Goal: Transaction & Acquisition: Purchase product/service

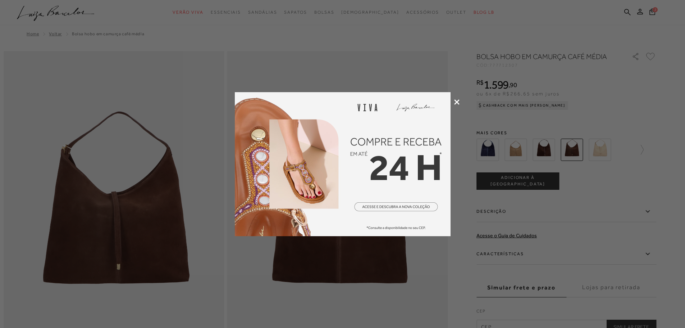
click at [457, 102] on icon at bounding box center [456, 101] width 5 height 5
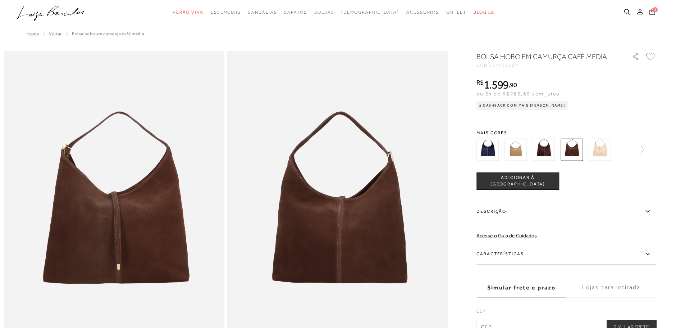
click at [650, 13] on icon at bounding box center [653, 11] width 6 height 6
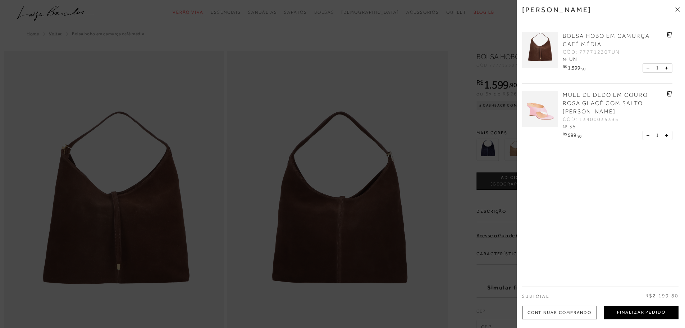
click at [627, 311] on button "Finalizar Pedido" at bounding box center [641, 312] width 74 height 14
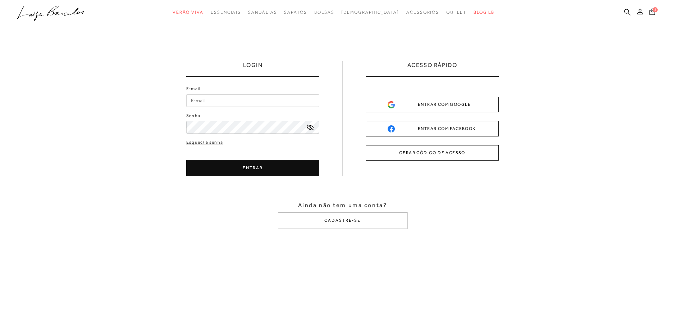
type input "[EMAIL_ADDRESS][DOMAIN_NAME]"
click at [237, 172] on button "ENTRAR" at bounding box center [252, 168] width 133 height 16
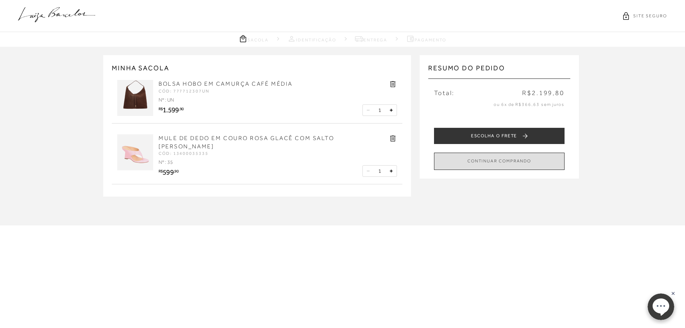
click at [489, 155] on button "CONTINUAR COMPRANDO" at bounding box center [499, 161] width 131 height 17
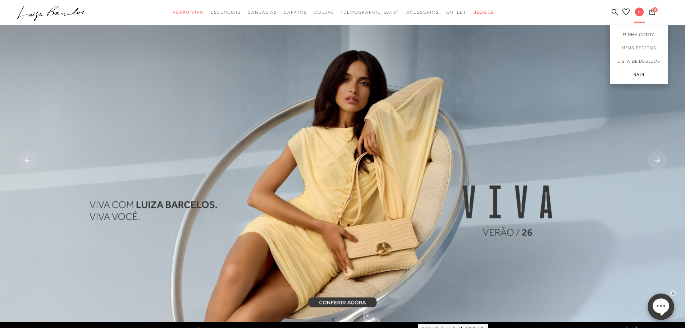
click at [634, 74] on link "Sair" at bounding box center [639, 76] width 58 height 16
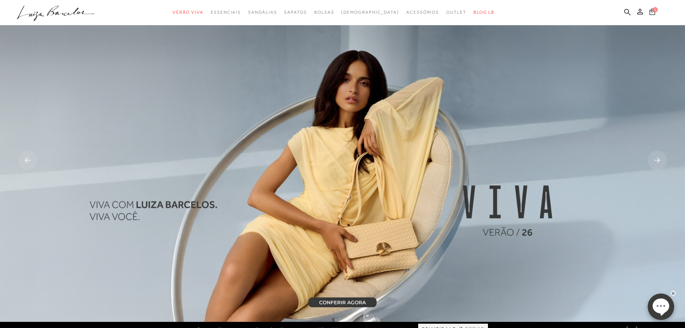
click at [652, 13] on icon at bounding box center [653, 11] width 6 height 7
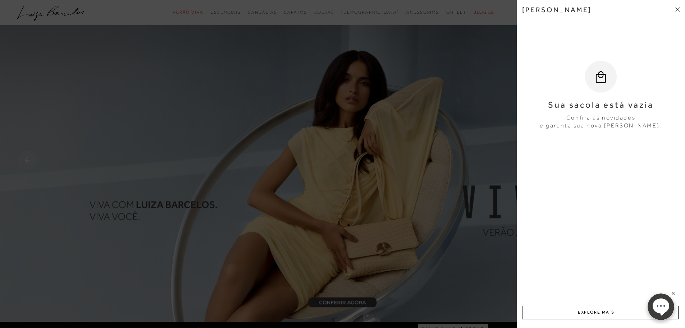
click at [679, 10] on icon at bounding box center [679, 10] width 2 height 2
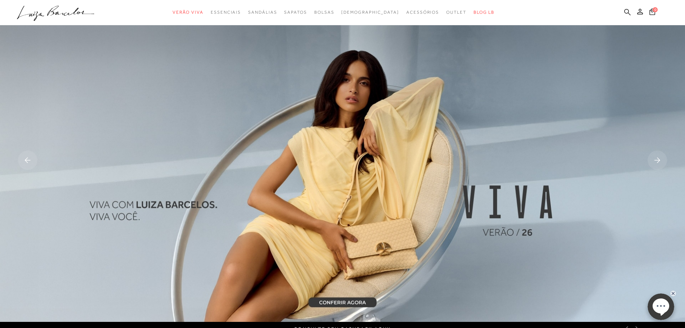
click at [625, 13] on icon at bounding box center [627, 12] width 6 height 6
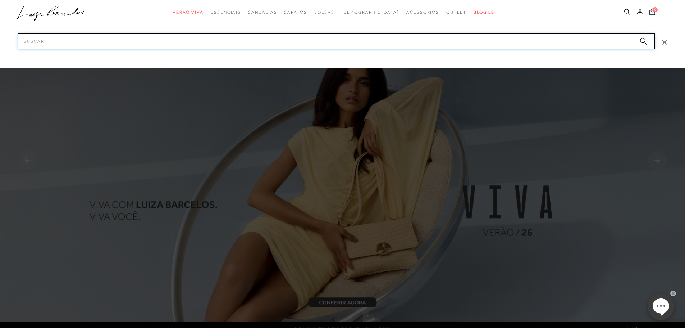
click at [552, 37] on input "Pesquisar" at bounding box center [336, 41] width 637 height 16
type input "bolsa rosa"
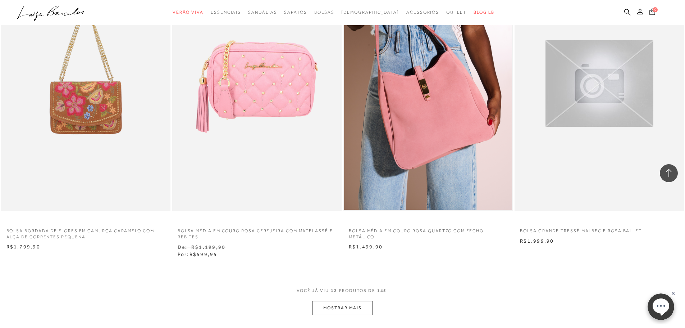
click at [418, 183] on img at bounding box center [428, 84] width 168 height 252
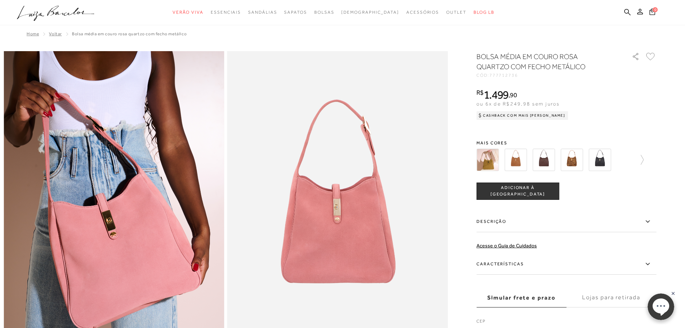
click at [548, 196] on button "ADICIONAR À [GEOGRAPHIC_DATA]" at bounding box center [518, 190] width 83 height 17
click at [621, 11] on ul ".a{fill-rule:evenodd;} Verão Viva Em alta Favoritos das Influenciadoras Apostas…" at bounding box center [337, 12] width 641 height 13
click at [628, 11] on icon at bounding box center [627, 12] width 6 height 6
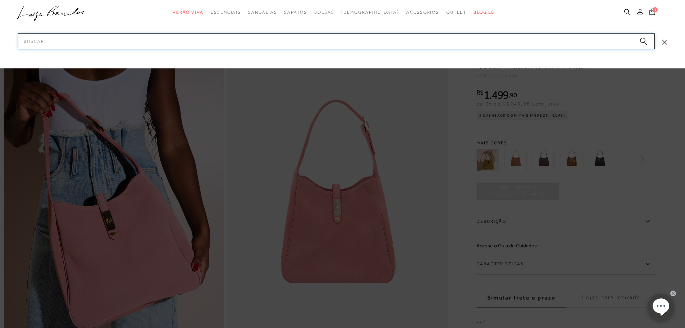
click at [435, 46] on input "Pesquisar" at bounding box center [336, 41] width 637 height 16
type input "tamanco rosa"
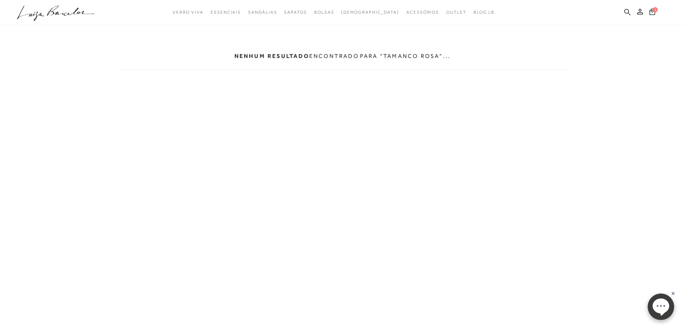
click at [629, 15] on icon at bounding box center [627, 12] width 6 height 7
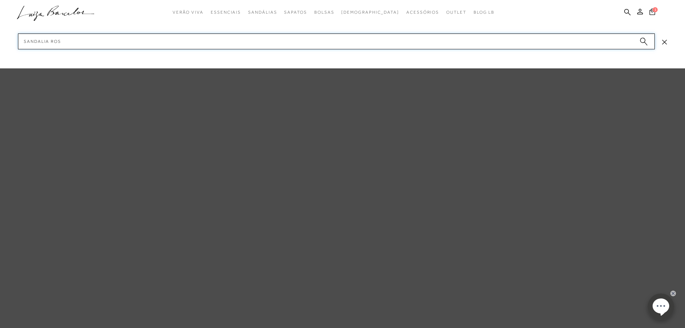
type input "sandalia rosa"
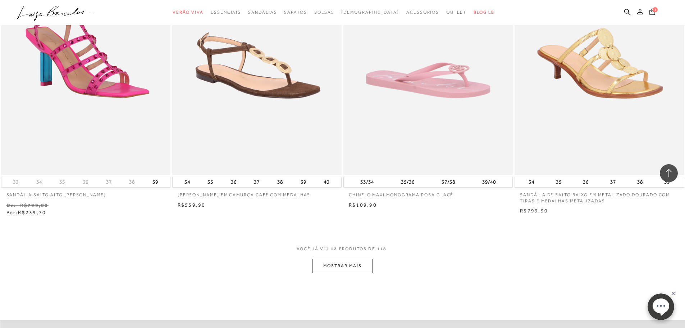
scroll to position [935, 0]
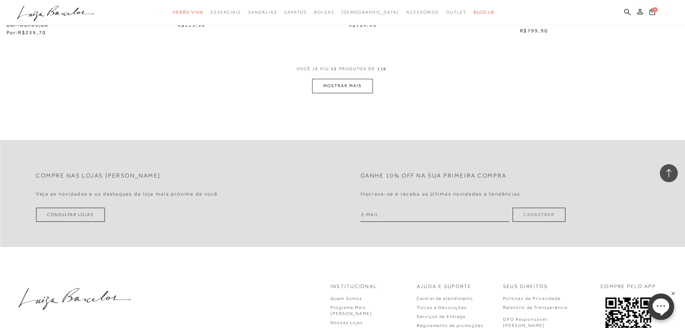
click at [351, 86] on button "MOSTRAR MAIS" at bounding box center [342, 86] width 60 height 14
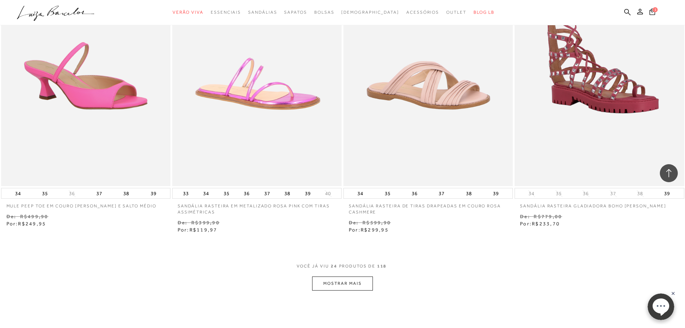
scroll to position [1647, 0]
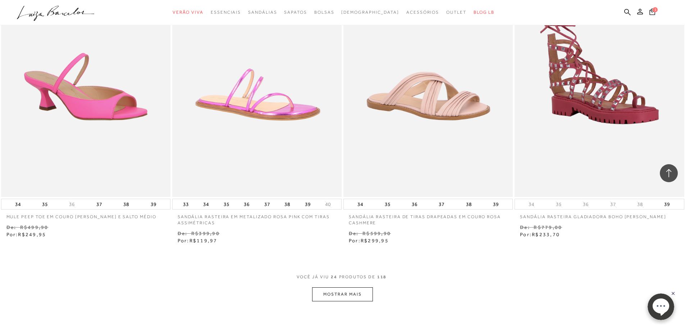
click at [336, 295] on button "MOSTRAR MAIS" at bounding box center [342, 294] width 60 height 14
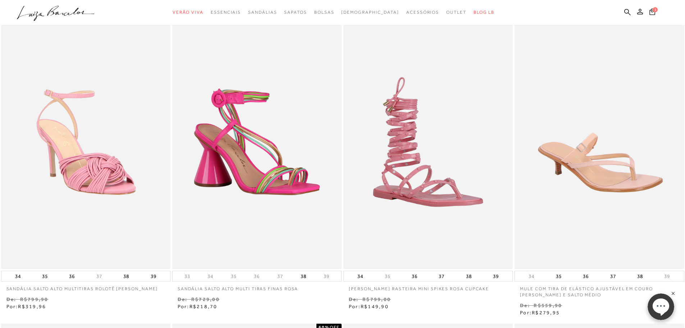
scroll to position [0, 0]
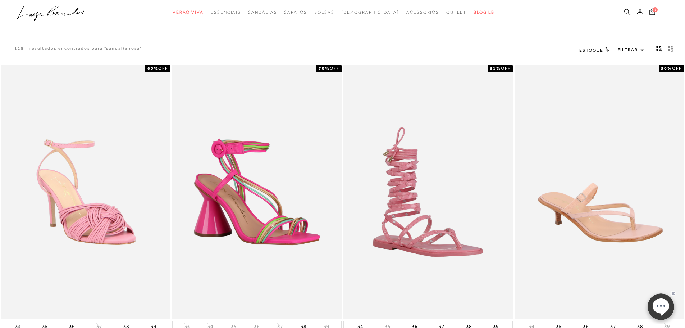
click at [625, 16] on link at bounding box center [627, 12] width 6 height 9
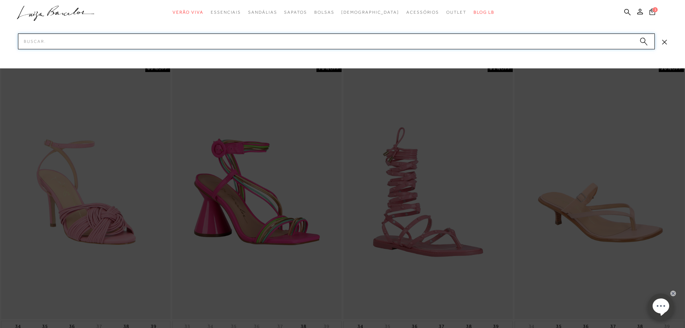
click at [587, 40] on input "Pesquisar" at bounding box center [336, 41] width 637 height 16
type input "mule rosa"
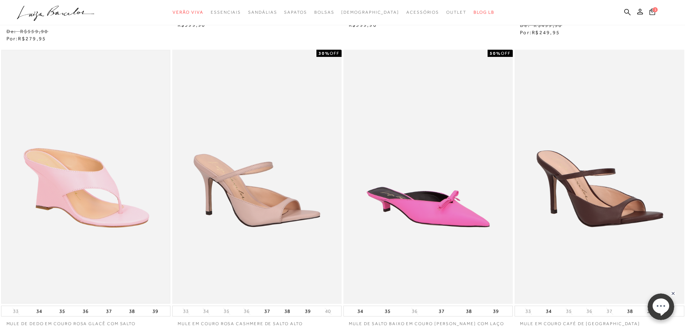
click at [142, 200] on img at bounding box center [86, 177] width 168 height 252
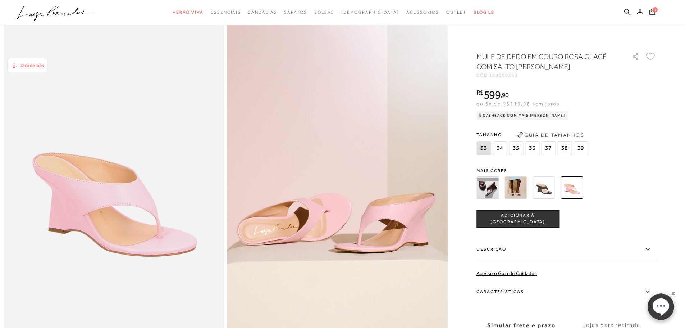
scroll to position [108, 0]
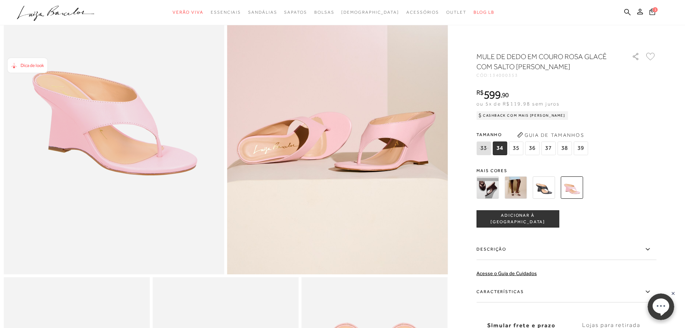
click at [521, 147] on span "35" at bounding box center [516, 148] width 14 height 14
click at [543, 222] on button "ADICIONAR À [GEOGRAPHIC_DATA]" at bounding box center [518, 218] width 83 height 17
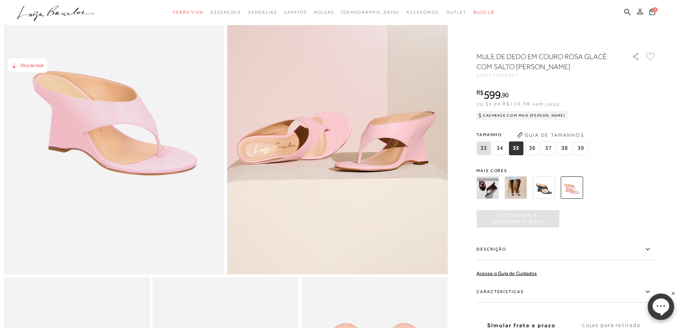
scroll to position [0, 0]
click at [570, 186] on img at bounding box center [572, 187] width 22 height 22
click at [518, 151] on span "35" at bounding box center [516, 148] width 14 height 14
click at [521, 228] on div "MULE DE DEDO EM COURO ROSA GLACÊ COM SALTO [PERSON_NAME] CÓD: 134000353 × É nec…" at bounding box center [567, 211] width 180 height 320
click at [649, 10] on button "1" at bounding box center [652, 13] width 11 height 10
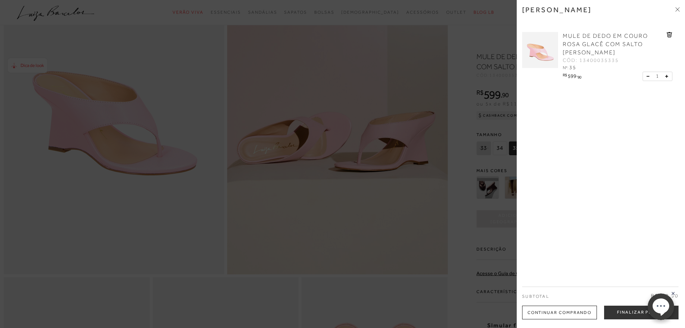
click at [677, 6] on span at bounding box center [677, 10] width 4 height 8
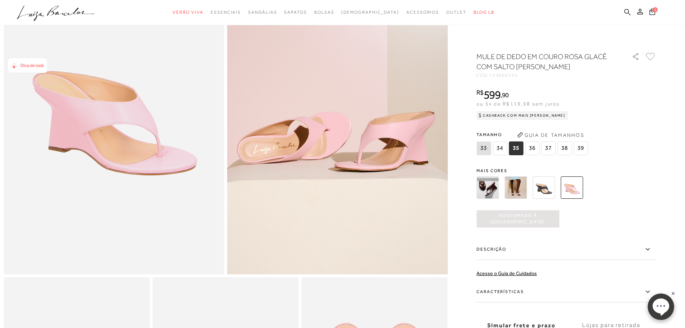
click at [629, 12] on icon at bounding box center [627, 12] width 6 height 6
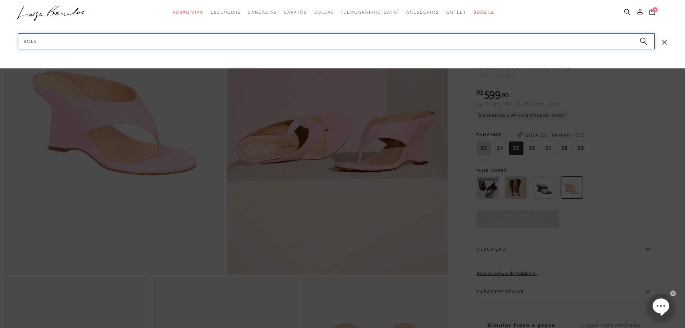
type input "bolsa"
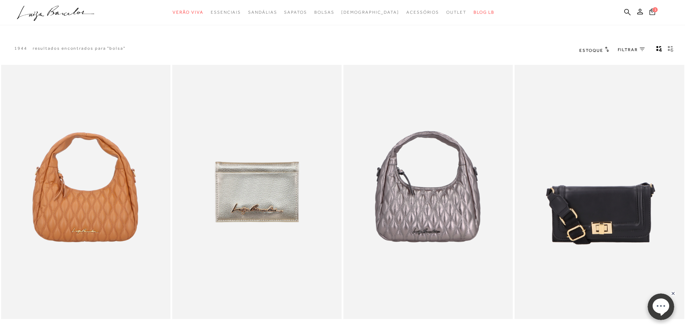
click at [624, 47] on span "FILTRAR" at bounding box center [628, 50] width 20 height 6
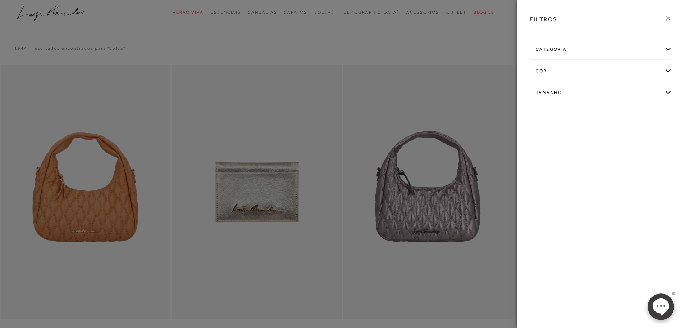
click at [552, 63] on div "cor" at bounding box center [601, 71] width 142 height 19
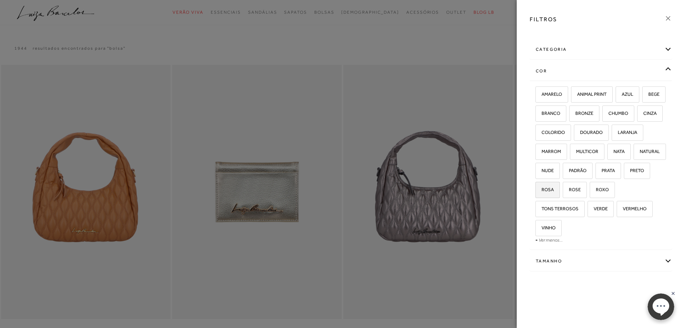
click at [554, 188] on span "ROSA" at bounding box center [545, 189] width 18 height 5
click at [542, 188] on input "ROSA" at bounding box center [538, 190] width 7 height 7
checkbox input "true"
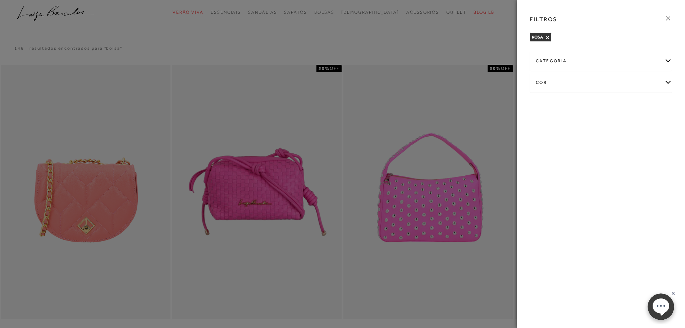
click at [665, 18] on icon at bounding box center [668, 18] width 8 height 8
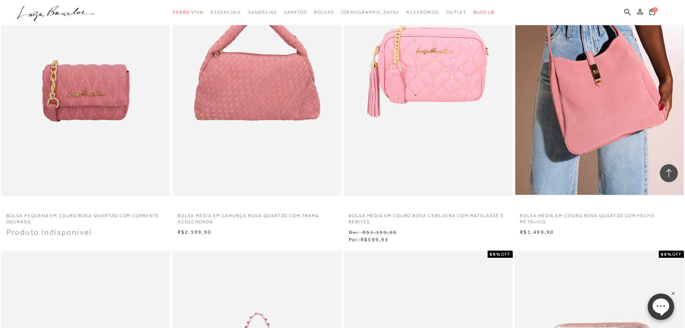
click at [595, 152] on img at bounding box center [599, 69] width 168 height 252
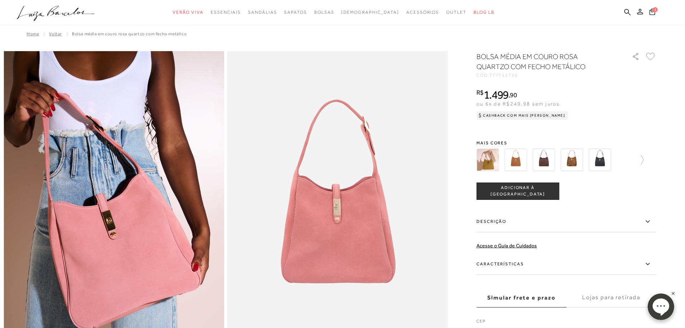
click at [532, 196] on button "ADICIONAR À [GEOGRAPHIC_DATA]" at bounding box center [518, 190] width 83 height 17
click at [654, 14] on icon at bounding box center [653, 11] width 6 height 7
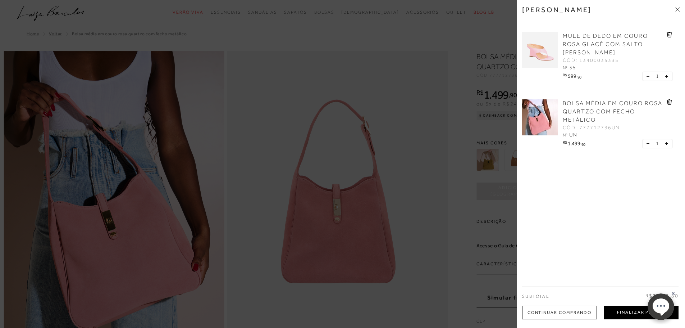
click at [636, 313] on button "Finalizar Pedido" at bounding box center [641, 312] width 74 height 14
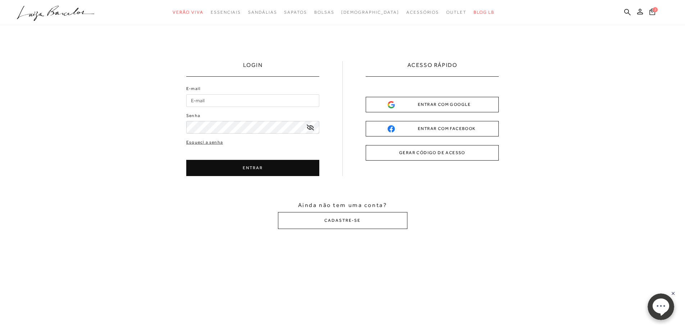
type input "[EMAIL_ADDRESS][DOMAIN_NAME]"
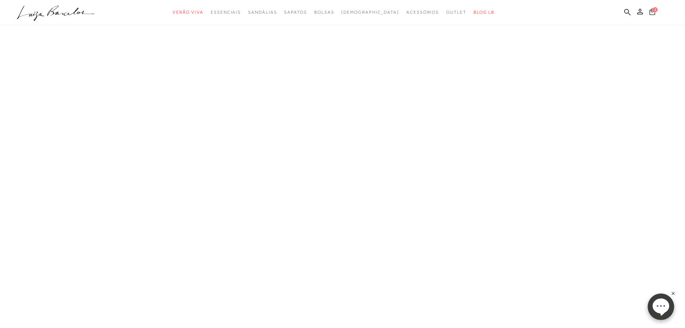
click at [652, 13] on icon at bounding box center [653, 11] width 6 height 7
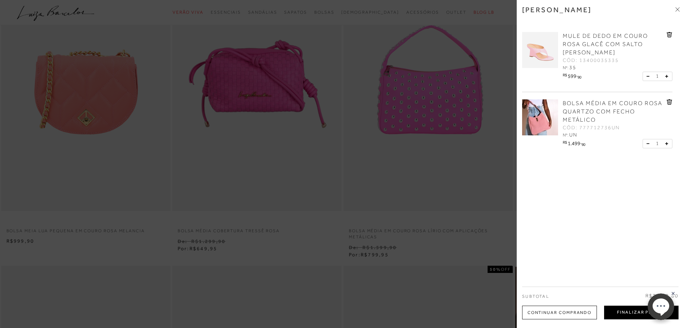
click at [626, 311] on button "Finalizar Pedido" at bounding box center [641, 312] width 74 height 14
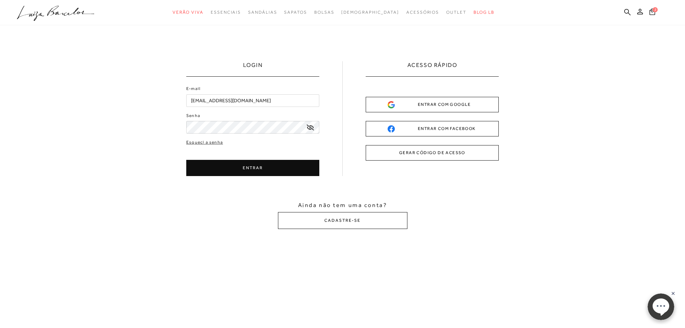
click at [448, 109] on button "ENTRAR COM GOOGLE" at bounding box center [432, 104] width 133 height 15
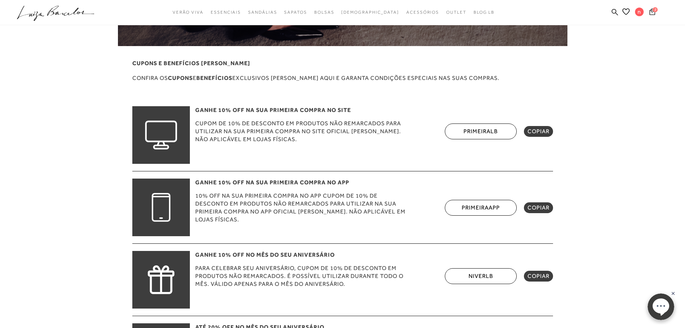
scroll to position [144, 0]
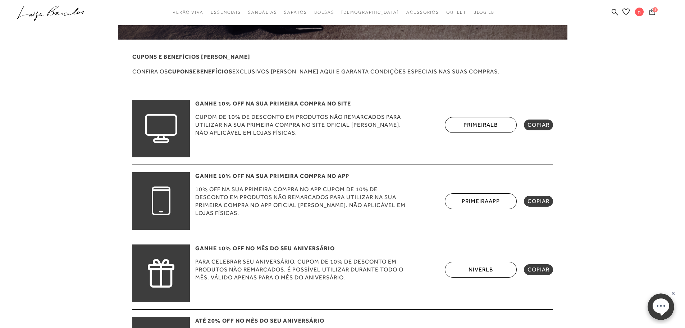
click at [544, 126] on span "COPIAR" at bounding box center [539, 124] width 22 height 7
click at [532, 128] on span "COPIAR" at bounding box center [539, 124] width 22 height 7
click at [540, 132] on div "PRIMEIRALB COPIAR" at bounding box center [499, 125] width 108 height 16
click at [540, 128] on span "COPIAR" at bounding box center [539, 124] width 22 height 7
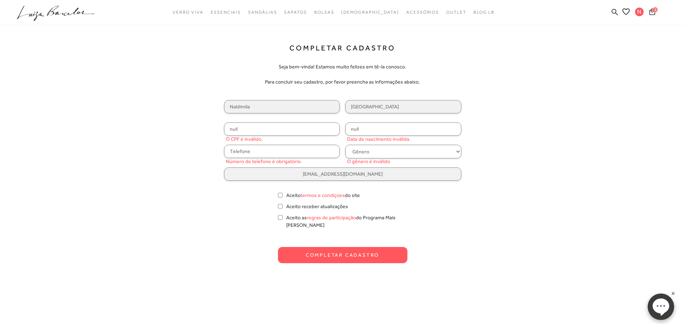
click at [311, 129] on input "null" at bounding box center [282, 128] width 116 height 13
click at [646, 230] on body "pa2200004 está carregada. categoryHeader .a{fill-rule:evenodd;} Verão Viva Em a…" at bounding box center [342, 164] width 685 height 328
click at [303, 123] on input "null" at bounding box center [282, 128] width 116 height 13
type input "8"
type input "857.436.076-72"
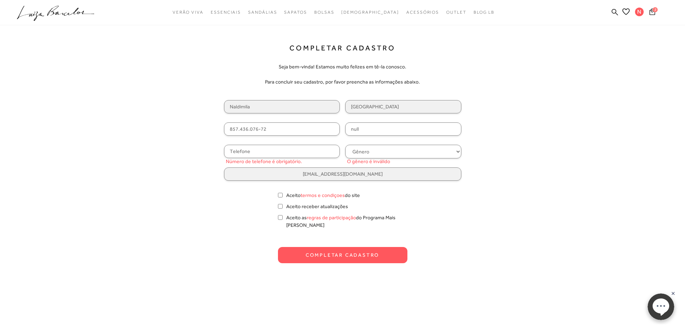
click at [369, 133] on input "null" at bounding box center [403, 128] width 116 height 13
click at [516, 148] on div "Completar Cadastro Seja bem-vinda! Estamos muito felizes em tê-la conosco. Para…" at bounding box center [343, 153] width 450 height 219
click at [396, 126] on input "null" at bounding box center [403, 128] width 116 height 13
drag, startPoint x: 389, startPoint y: 127, endPoint x: 267, endPoint y: 130, distance: 122.3
click at [267, 130] on div "Naldimila Lisboa 857.436.076-72 null Número de telefone é obrigatório. Gênero F…" at bounding box center [342, 140] width 237 height 81
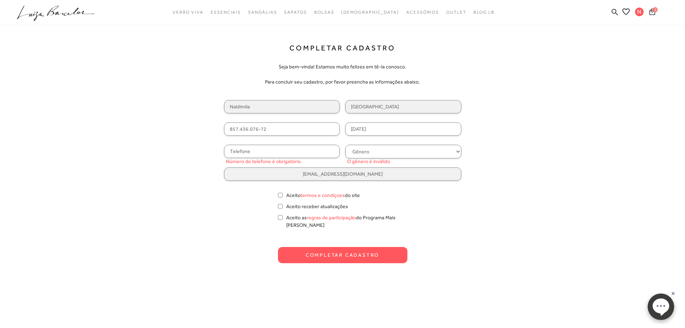
type input "21/11/1954"
click at [249, 150] on input "text" at bounding box center [282, 151] width 116 height 13
type input "(33) 99953-5500"
click at [381, 146] on select "Gênero Feminino Masculino" at bounding box center [403, 152] width 116 height 14
select select
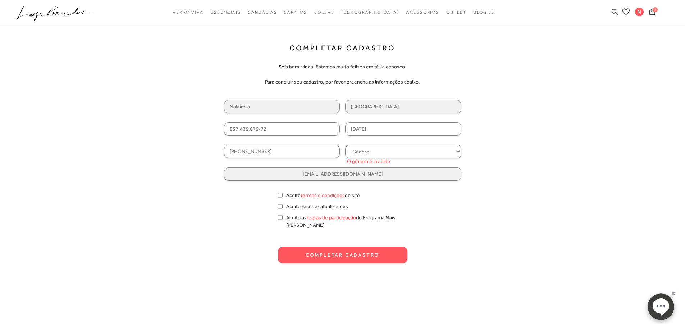
click at [345, 145] on select "Gênero Feminino Masculino" at bounding box center [403, 152] width 116 height 14
click at [435, 206] on form "Completar Cadastro Seja bem-vinda! Estamos muito felizes em tê-la conosco. Para…" at bounding box center [342, 153] width 237 height 219
click at [281, 196] on input "Aceito termos e condiçoes do site" at bounding box center [280, 194] width 5 height 7
checkbox input "true"
click at [279, 208] on input "Aceito receber atualizações" at bounding box center [280, 206] width 5 height 7
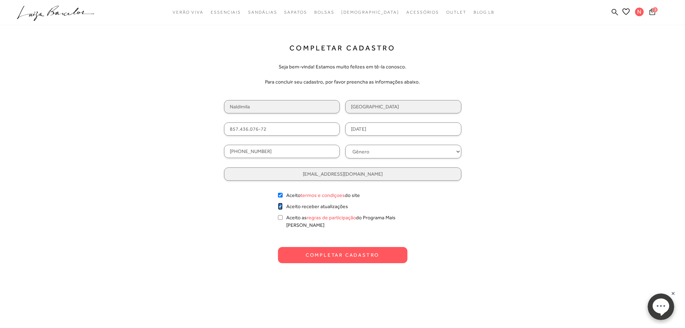
checkbox input "true"
click at [281, 216] on input "Aceito as regras de participação do Programa Mais Luiza" at bounding box center [280, 217] width 5 height 7
checkbox input "true"
click at [315, 247] on button "Completar Cadastro" at bounding box center [342, 255] width 129 height 16
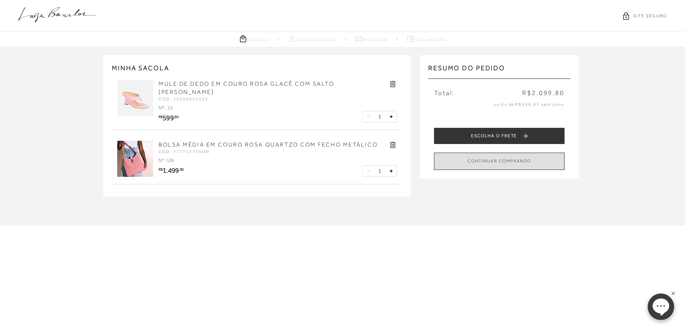
click at [502, 157] on button "CONTINUAR COMPRANDO" at bounding box center [499, 161] width 131 height 17
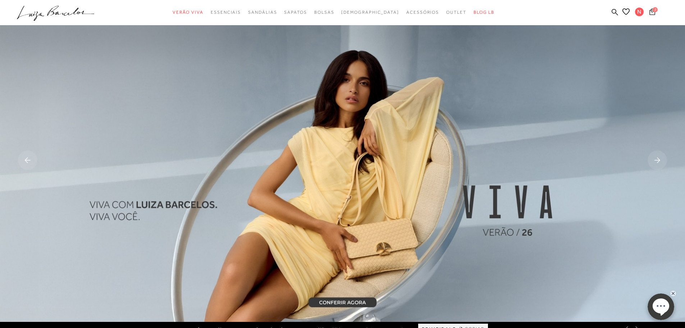
click at [652, 14] on icon at bounding box center [653, 11] width 6 height 7
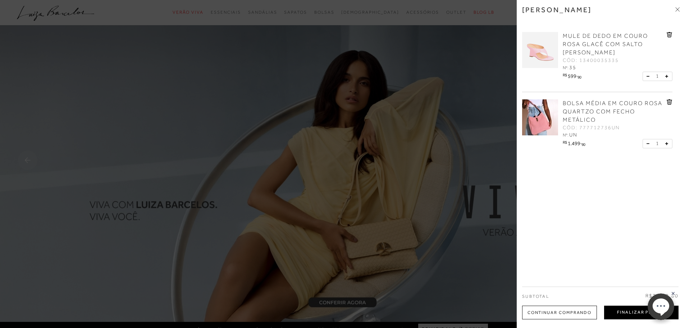
click at [626, 313] on button "Finalizar Pedido" at bounding box center [641, 312] width 74 height 14
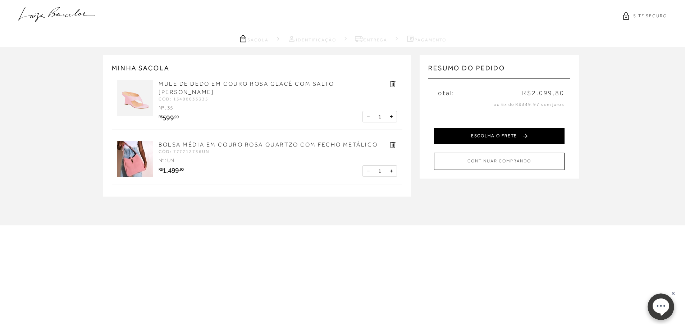
click at [492, 141] on button "ESCOLHA O FRETE" at bounding box center [499, 136] width 131 height 16
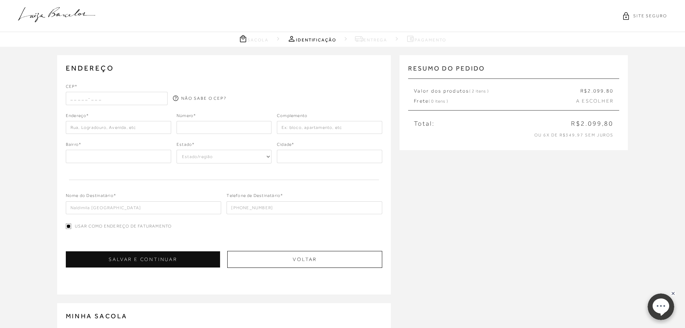
click at [139, 100] on input "text" at bounding box center [117, 98] width 102 height 13
type input "39625-000"
select select "MG"
type input "Itaobim"
type input "39625-000"
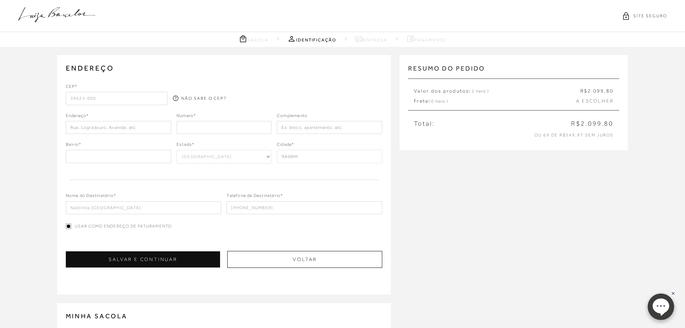
click at [345, 83] on div at bounding box center [332, 94] width 102 height 22
click at [124, 127] on input "text" at bounding box center [118, 127] width 105 height 13
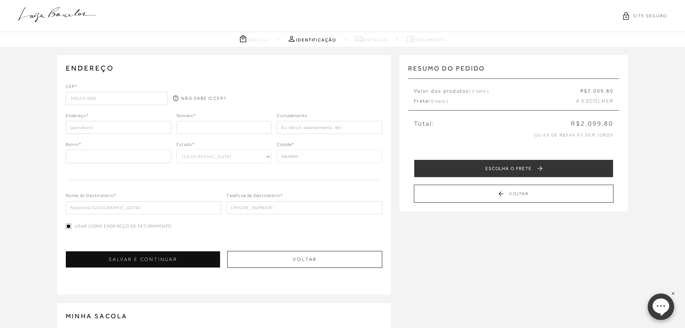
type input "guanabara"
type input "54"
type input "loja"
drag, startPoint x: 95, startPoint y: 157, endPoint x: 47, endPoint y: 157, distance: 47.8
click at [47, 157] on div "ENDEREÇO Selecione um endereço para entrega Nenhum endereço salvo. CEP* 39625-0…" at bounding box center [342, 278] width 685 height 463
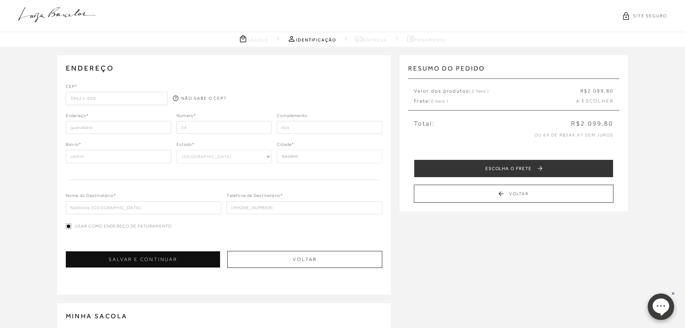
type input "centro"
click at [197, 189] on div "Nome do Destinatário* Naldimila Lisboa Telefone de Destinatário* (33) 99953-5500" at bounding box center [224, 197] width 317 height 33
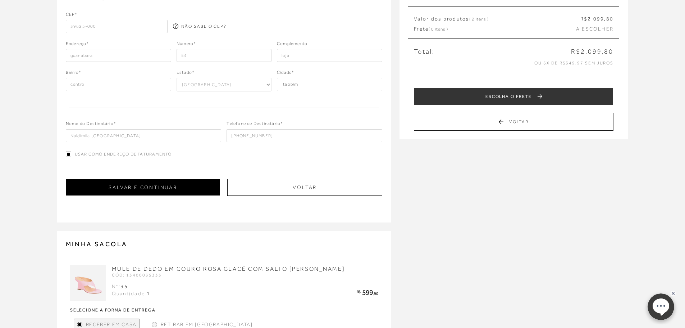
click at [172, 191] on button "SALVAR E CONTINUAR" at bounding box center [143, 187] width 155 height 16
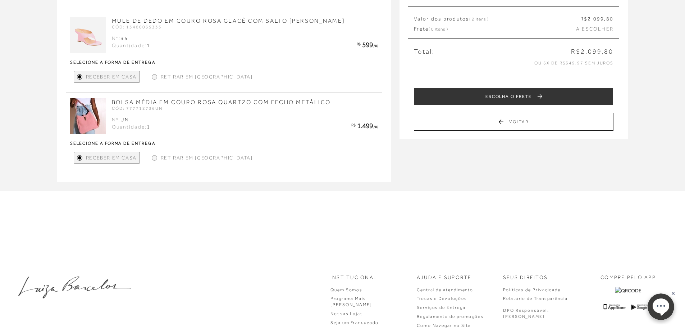
scroll to position [0, 0]
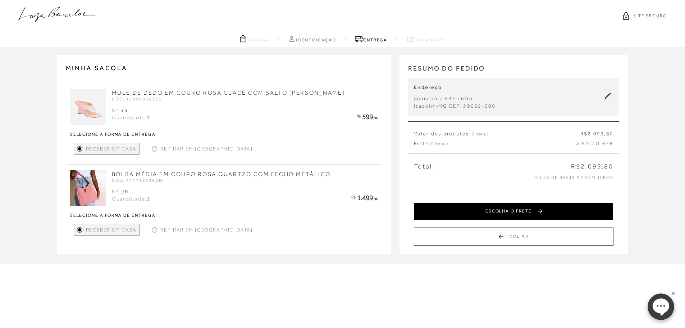
click at [499, 209] on button "ESCOLHA O FRETE" at bounding box center [514, 211] width 200 height 18
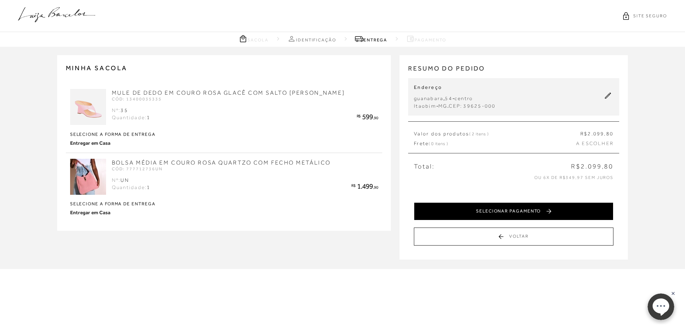
click at [529, 208] on button "SELECIONAR PAGAMENTO" at bounding box center [514, 211] width 200 height 18
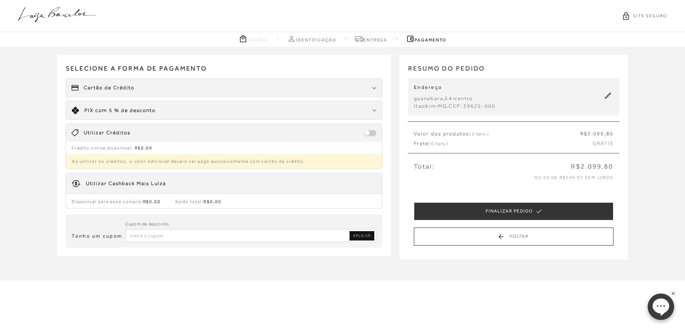
click at [160, 235] on input "Inserir Código da Promoção" at bounding box center [251, 235] width 251 height 13
paste input "PRIMEIRALB"
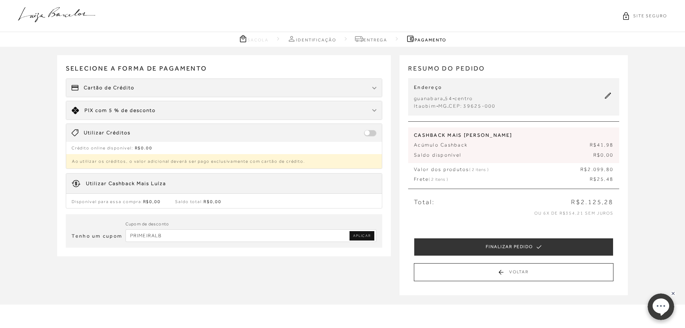
type input "PRIMEIRALB"
click at [364, 234] on span "APLICAR" at bounding box center [362, 235] width 18 height 5
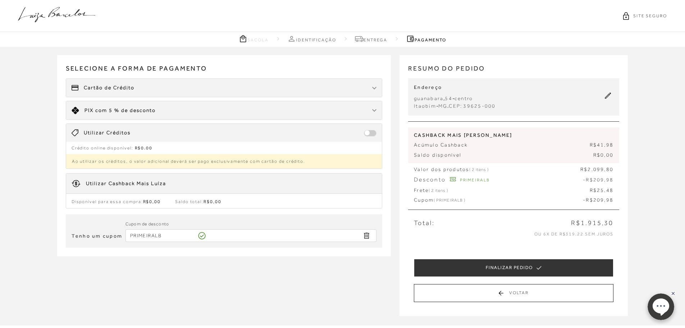
scroll to position [36, 0]
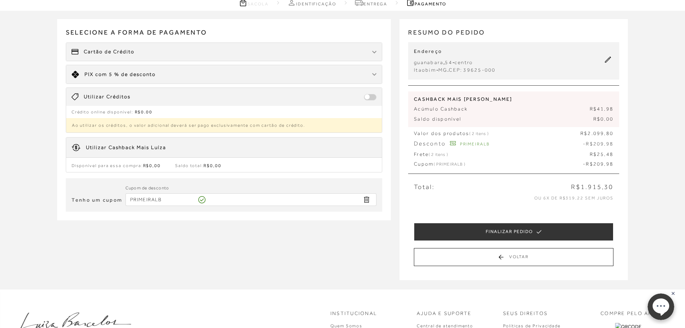
click at [119, 52] on span "Cartão de Crédito" at bounding box center [109, 51] width 51 height 7
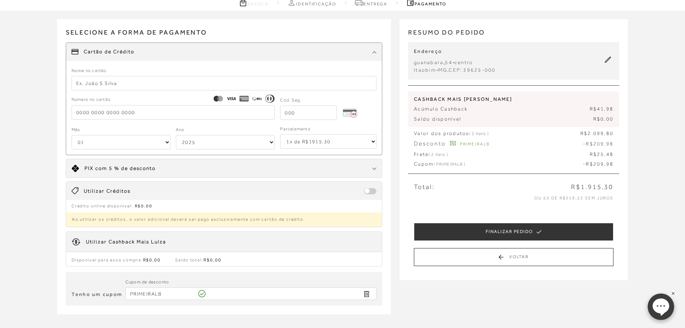
click at [333, 140] on select "1x de R$1915.30 2x de R$957.65 sem juros 3x de R$638.44 sem juros 4x de R$478.8…" at bounding box center [328, 141] width 96 height 14
select select "6"
click at [280, 134] on select "1x de R$1915.30 2x de R$957.65 sem juros 3x de R$638.44 sem juros 4x de R$478.8…" at bounding box center [328, 141] width 96 height 14
click at [314, 175] on div "Limite: R$ 5.000,00 PIX com 5 % de desconto" at bounding box center [224, 168] width 316 height 18
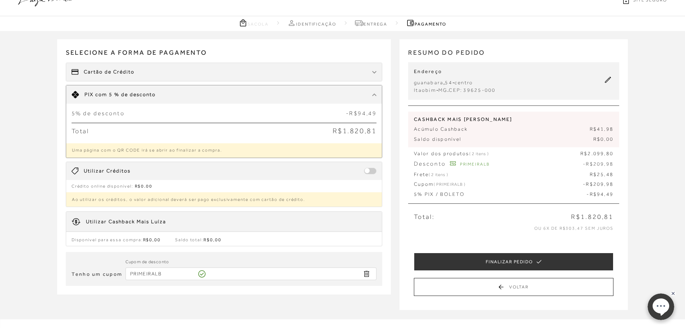
scroll to position [0, 0]
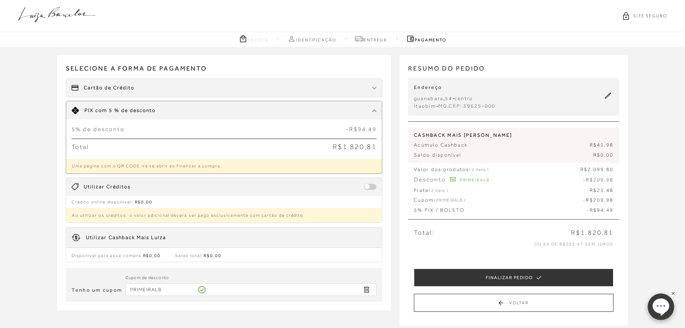
click at [153, 93] on div "Cartão de Crédito" at bounding box center [224, 88] width 316 height 18
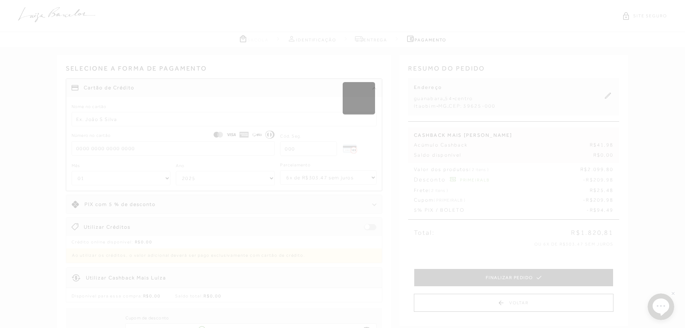
select select "1"
